Goal: Task Accomplishment & Management: Manage account settings

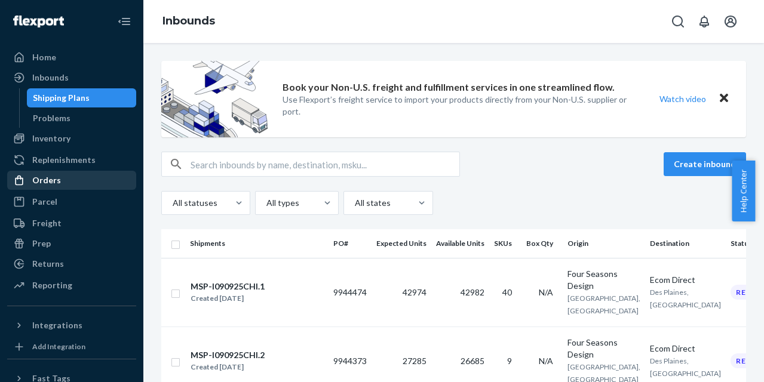
click at [69, 174] on div "Orders" at bounding box center [71, 180] width 127 height 17
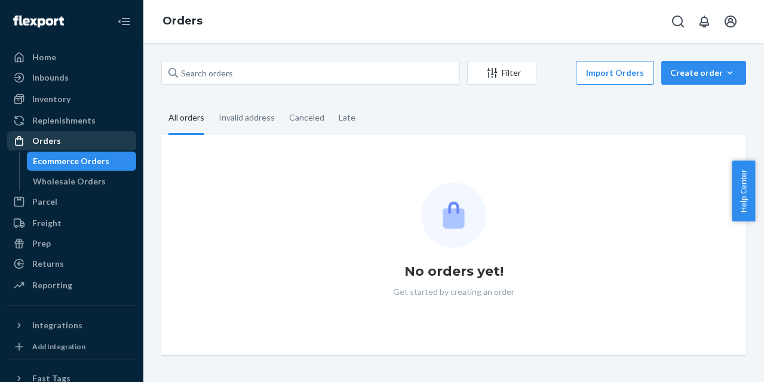
click at [67, 179] on div "Wholesale Orders" at bounding box center [69, 182] width 73 height 12
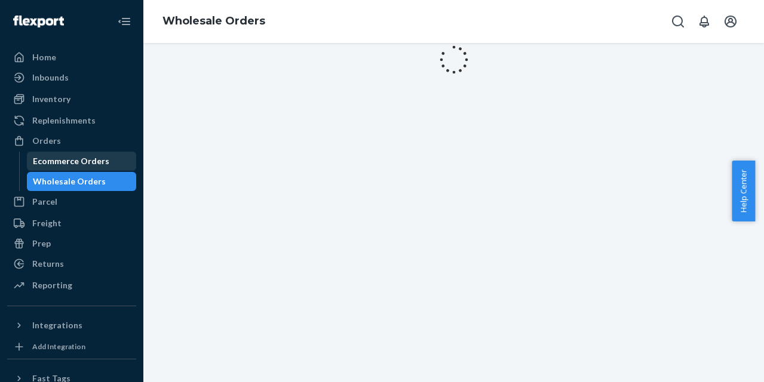
click at [69, 165] on div "Ecommerce Orders" at bounding box center [71, 161] width 76 height 12
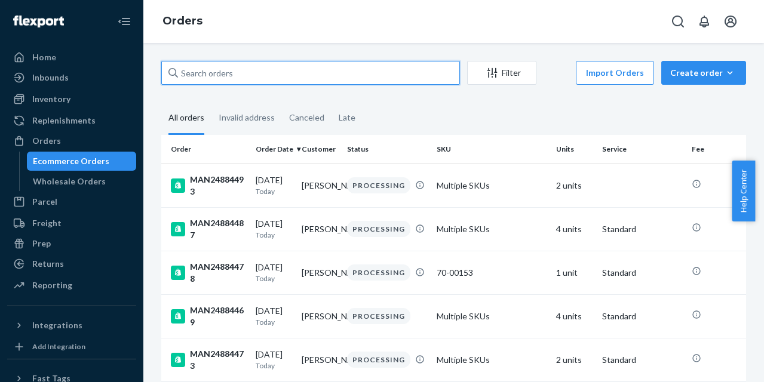
click at [367, 76] on input "text" at bounding box center [310, 73] width 299 height 24
paste input "MAN24884436"
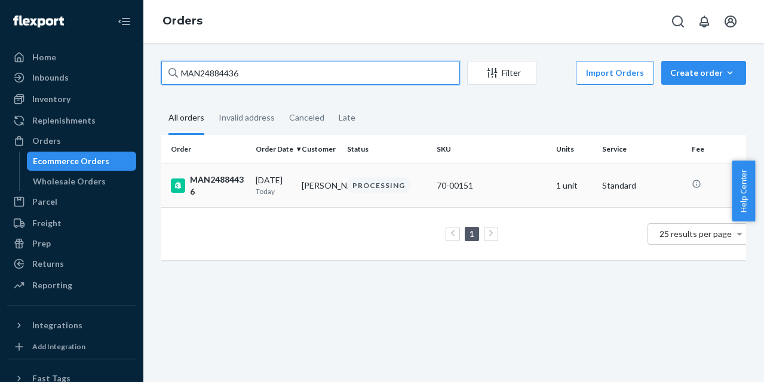
type input "MAN24884436"
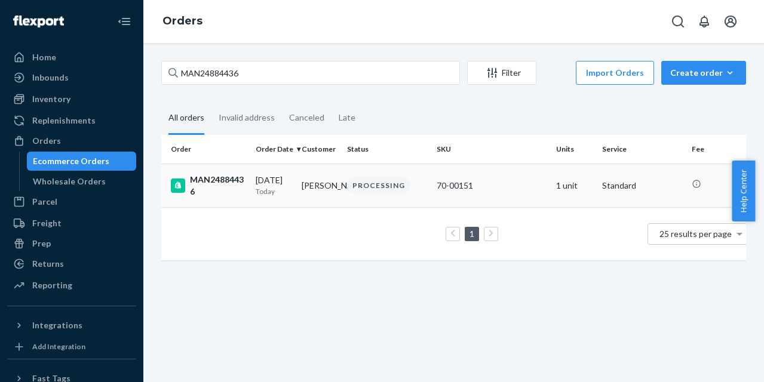
click at [227, 177] on div "MAN24884436" at bounding box center [208, 186] width 75 height 24
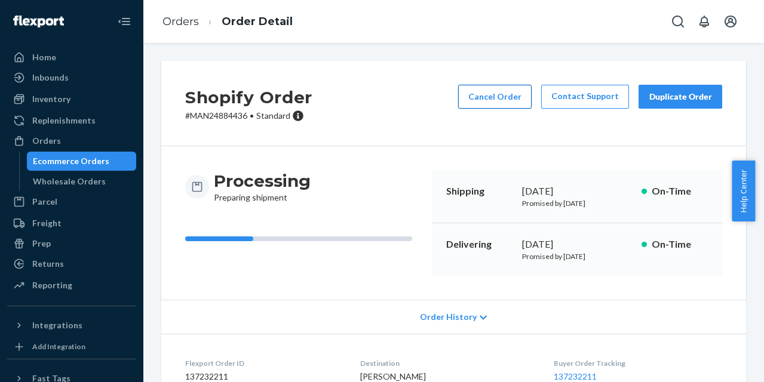
click at [487, 99] on button "Cancel Order" at bounding box center [494, 97] width 73 height 24
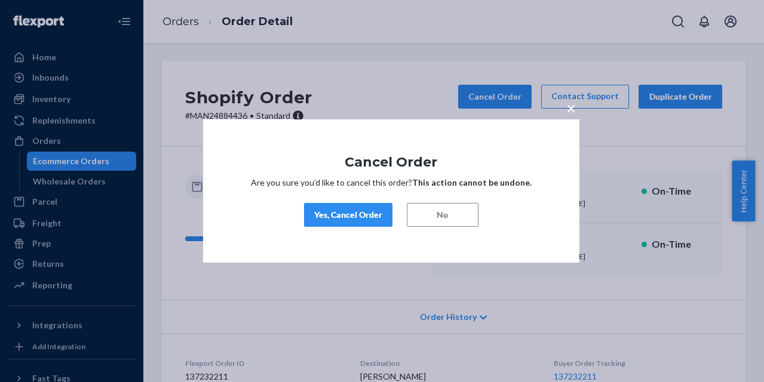
click at [344, 216] on div "Yes, Cancel Order" at bounding box center [348, 215] width 68 height 12
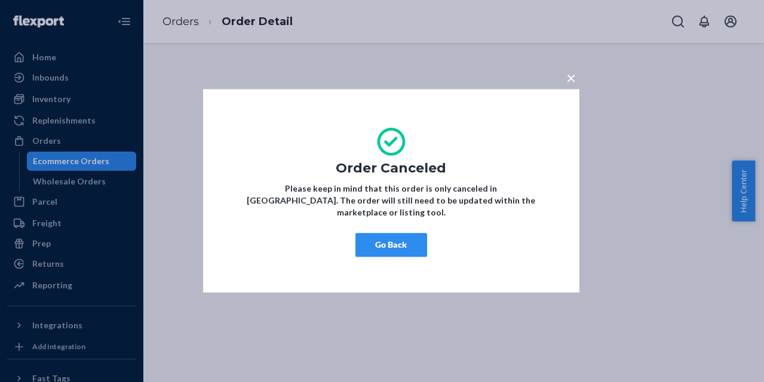
click at [392, 238] on button "Go Back" at bounding box center [391, 245] width 72 height 24
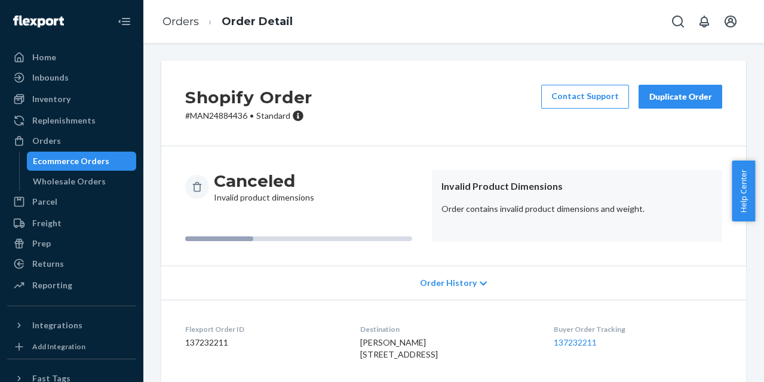
click at [224, 117] on p "# MAN24884436 • Standard" at bounding box center [248, 116] width 127 height 12
copy p "MAN24884436"
